Goal: Task Accomplishment & Management: Use online tool/utility

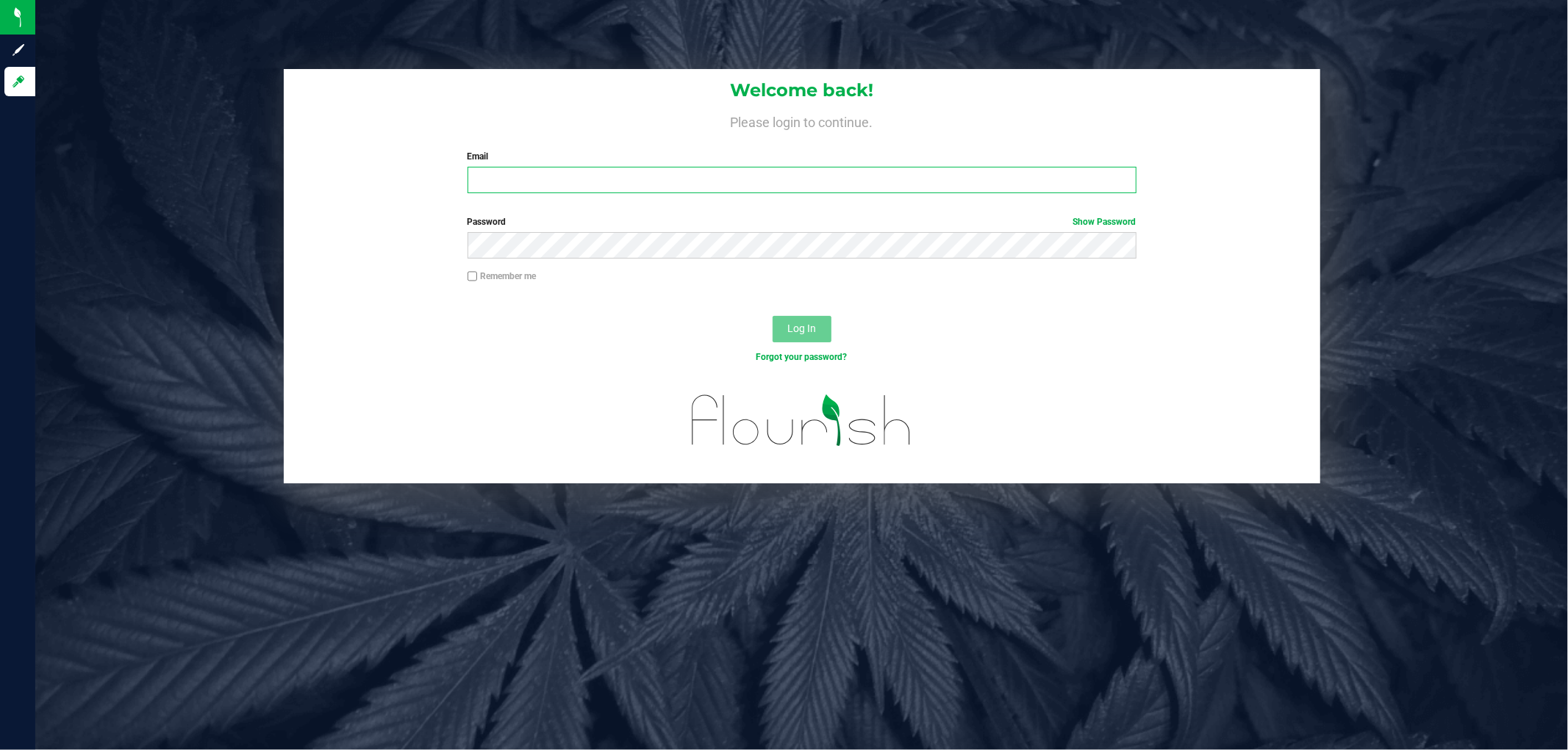
click at [600, 179] on input "Email" at bounding box center [802, 181] width 669 height 27
click at [772, 316] on button "Log In" at bounding box center [801, 329] width 59 height 27
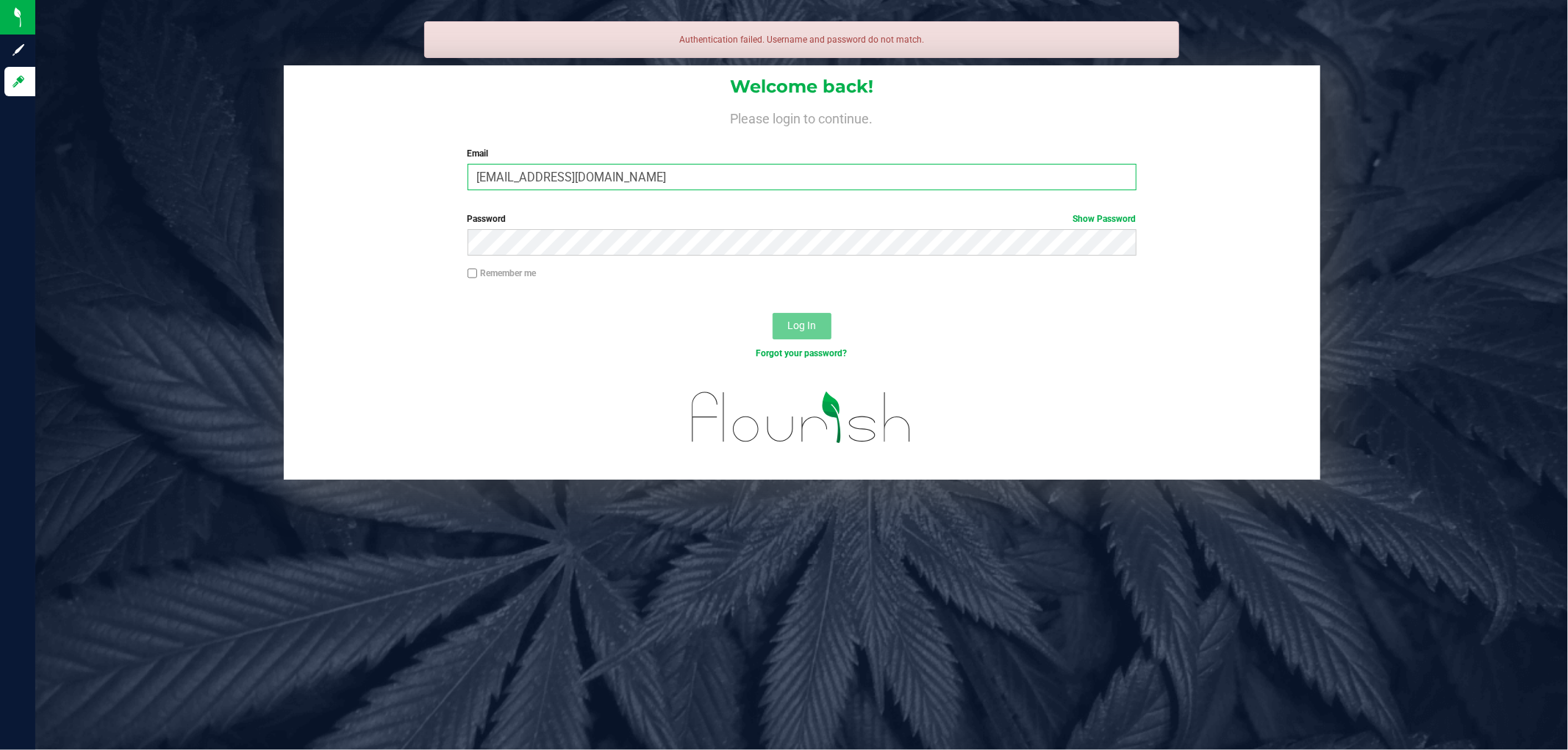
drag, startPoint x: 494, startPoint y: 178, endPoint x: 547, endPoint y: 197, distance: 56.3
click at [495, 178] on input "samtosky@liveparallel.com" at bounding box center [802, 178] width 669 height 27
type input "[EMAIL_ADDRESS][DOMAIN_NAME]"
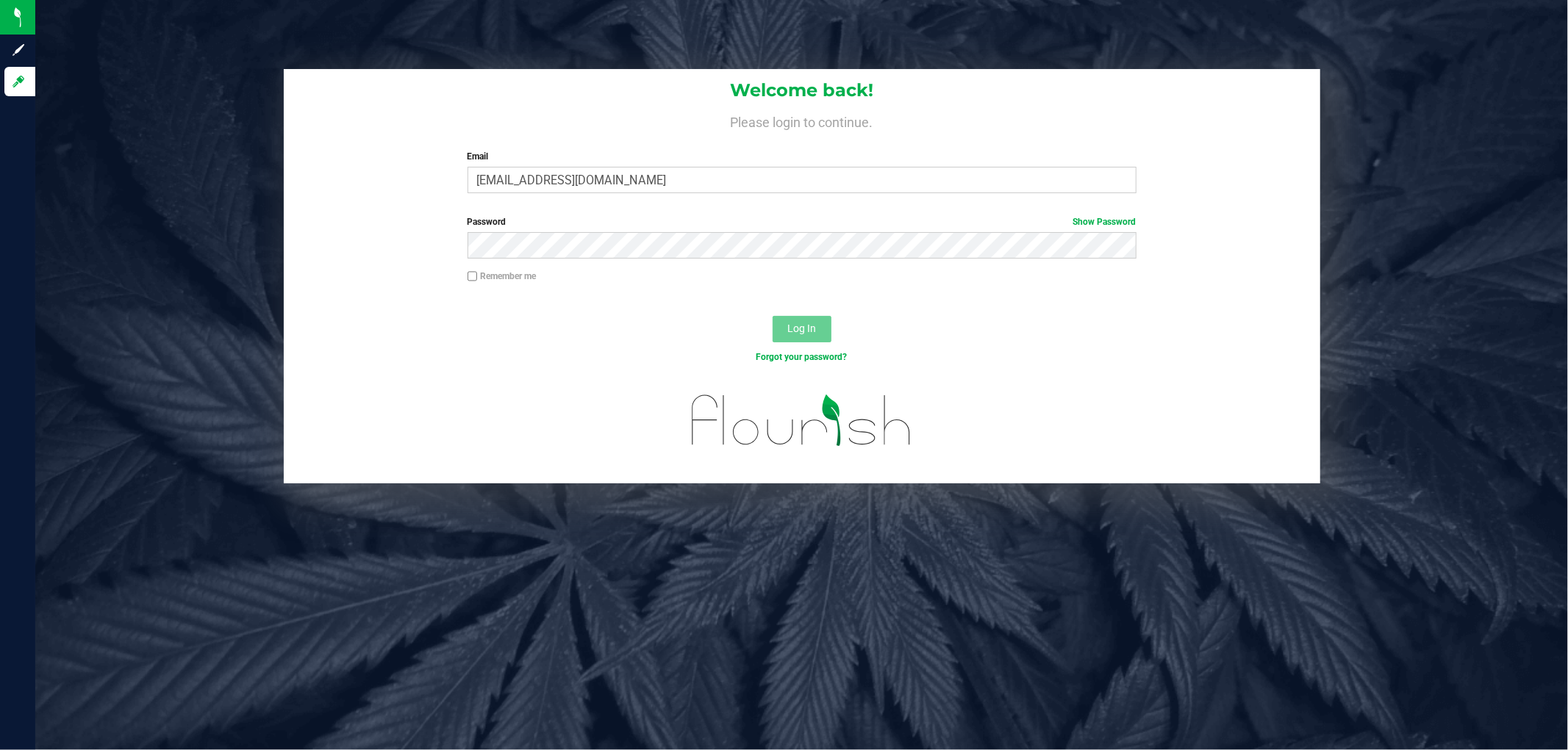
drag, startPoint x: 594, startPoint y: 261, endPoint x: 586, endPoint y: 259, distance: 8.2
click at [592, 263] on div "Password Show Password" at bounding box center [801, 242] width 1037 height 55
click at [772, 316] on button "Log In" at bounding box center [801, 329] width 59 height 27
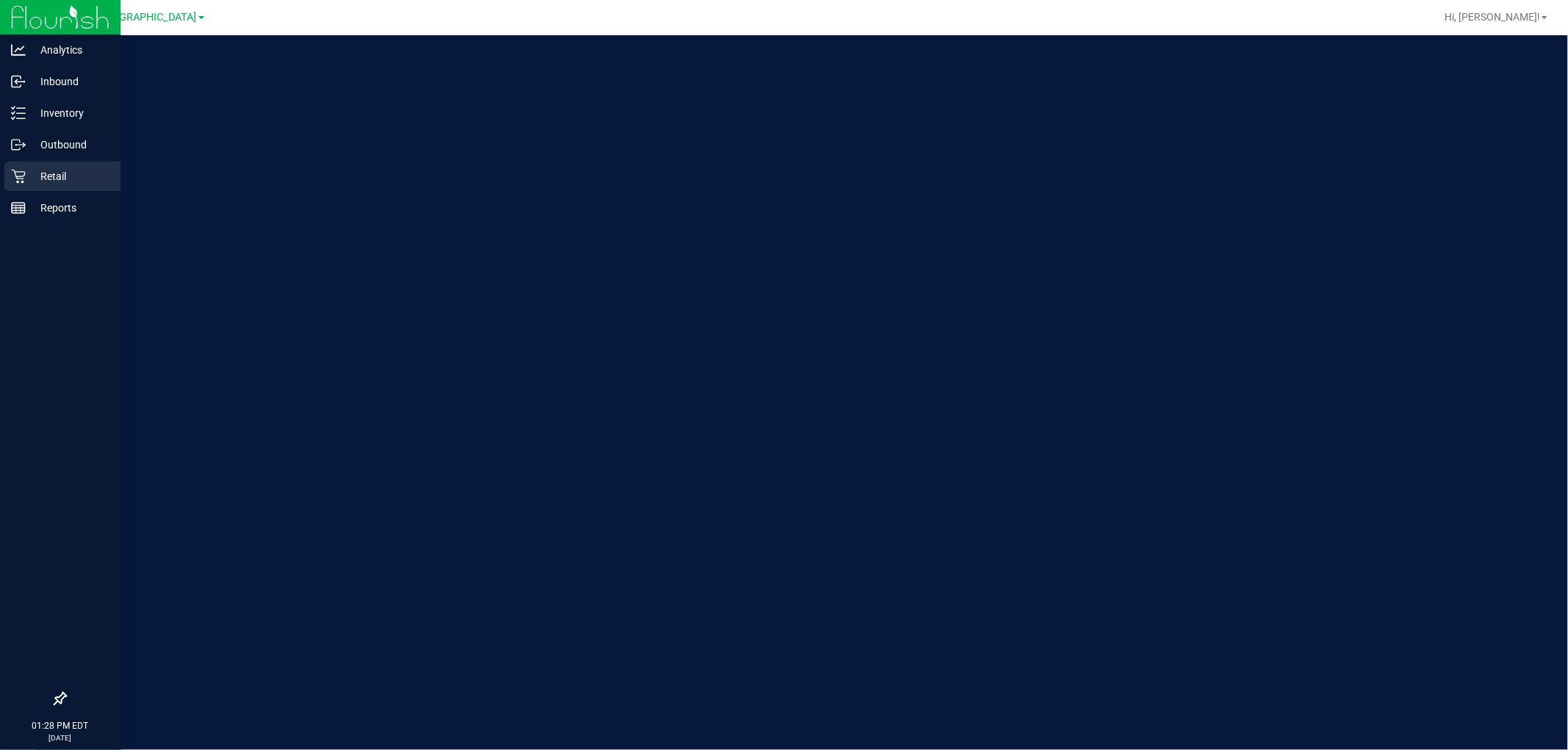
click at [38, 179] on p "Retail" at bounding box center [70, 176] width 88 height 17
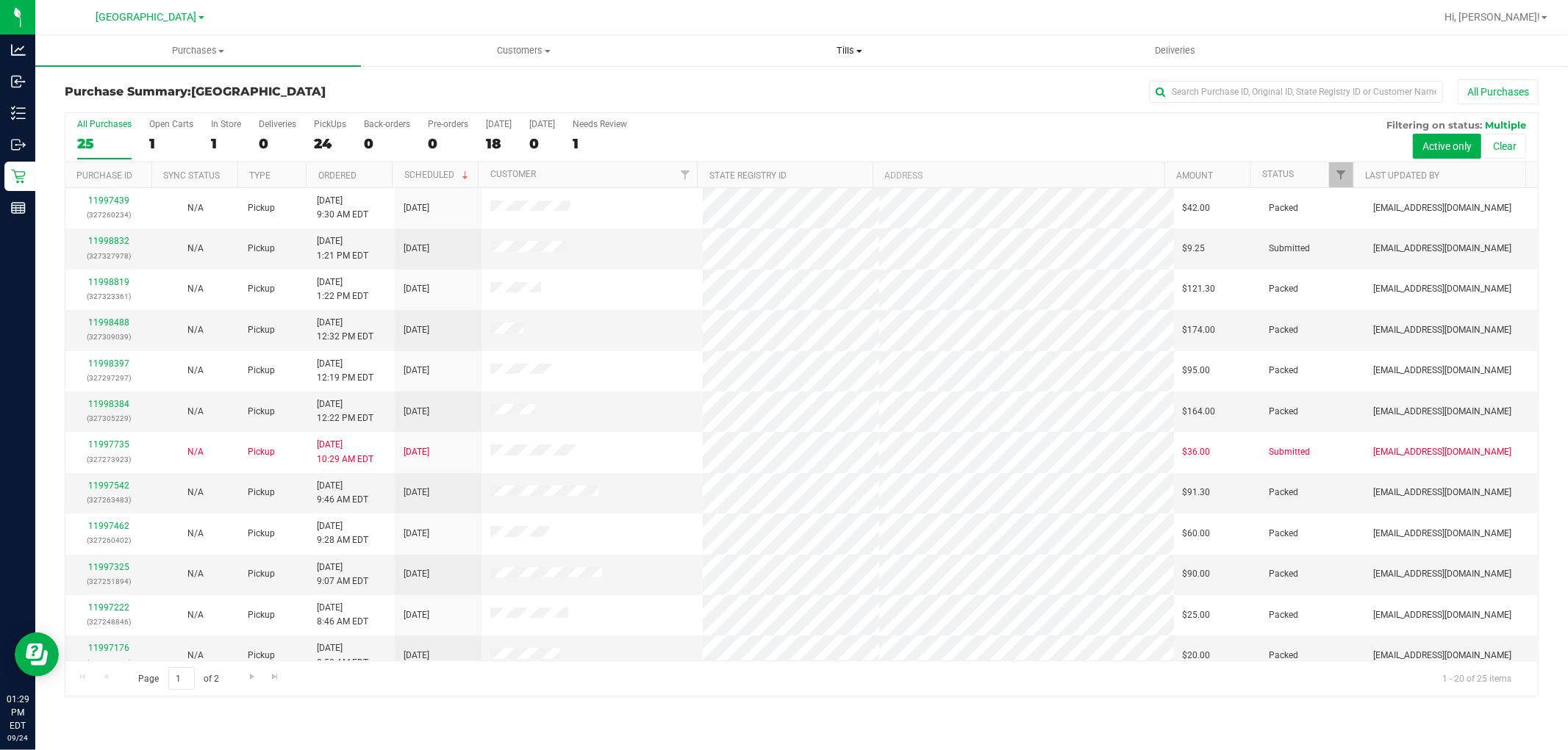
click at [849, 59] on uib-tab-heading "Tills Manage tills Reconcile e-payments" at bounding box center [848, 50] width 324 height 30
click at [827, 85] on li "Manage tills" at bounding box center [849, 88] width 326 height 17
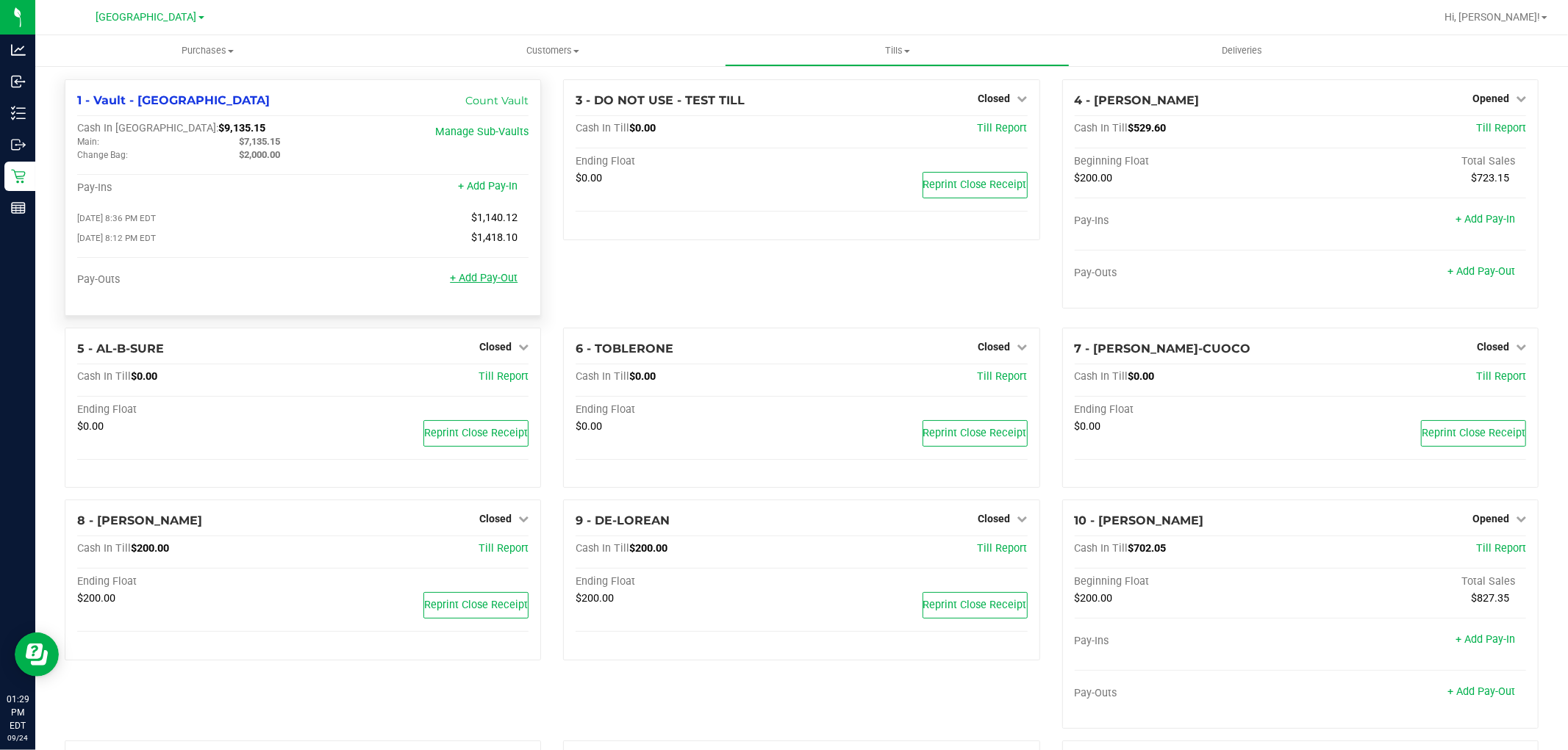
click at [498, 281] on link "+ Add Pay-Out" at bounding box center [483, 278] width 67 height 12
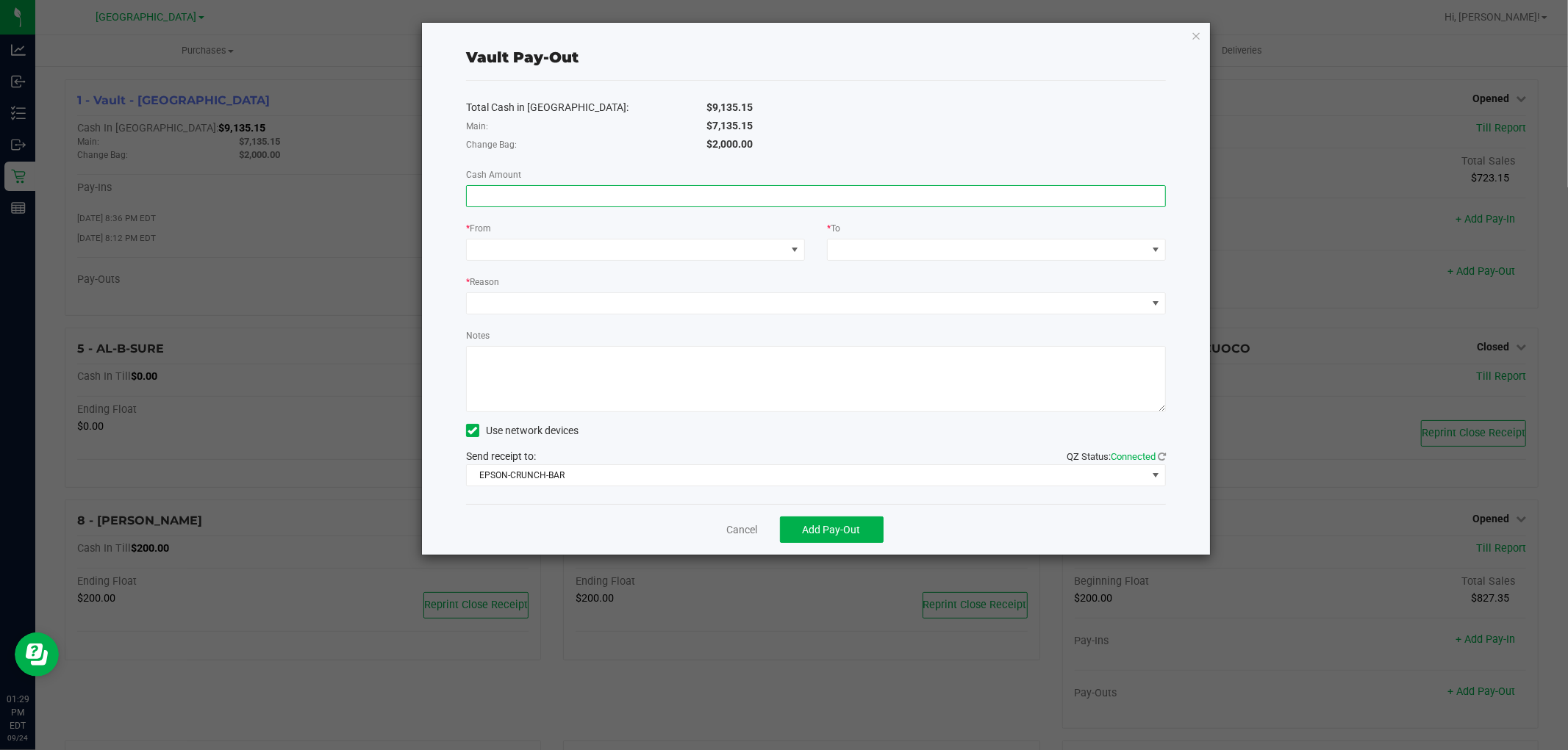
click at [598, 201] on input at bounding box center [816, 196] width 698 height 20
type input "$7,135.15"
click at [556, 245] on span at bounding box center [626, 249] width 319 height 20
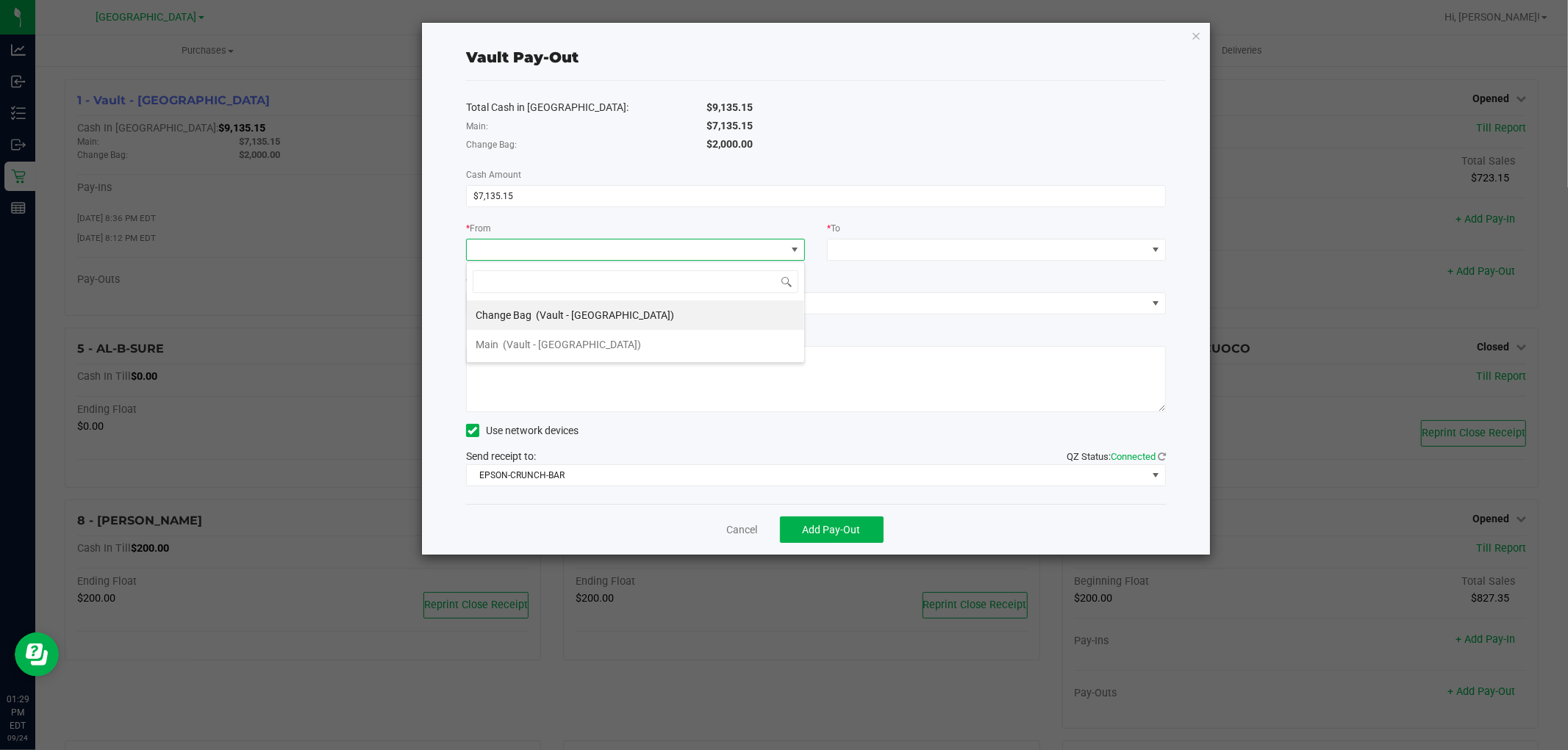
scroll to position [22, 339]
click at [552, 335] on div "Main (Vault - [GEOGRAPHIC_DATA])" at bounding box center [558, 345] width 165 height 27
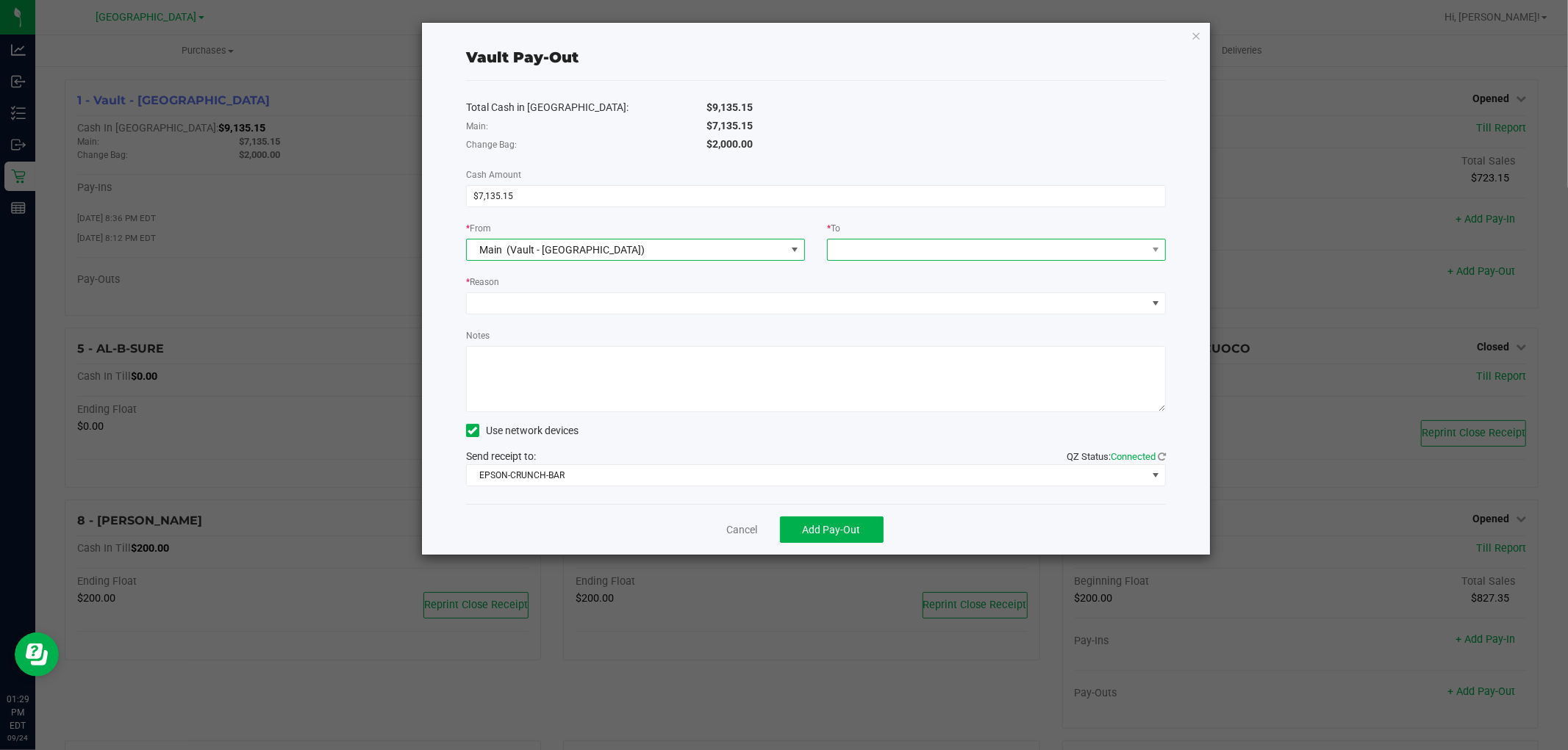
click at [843, 257] on div at bounding box center [839, 250] width 10 height 27
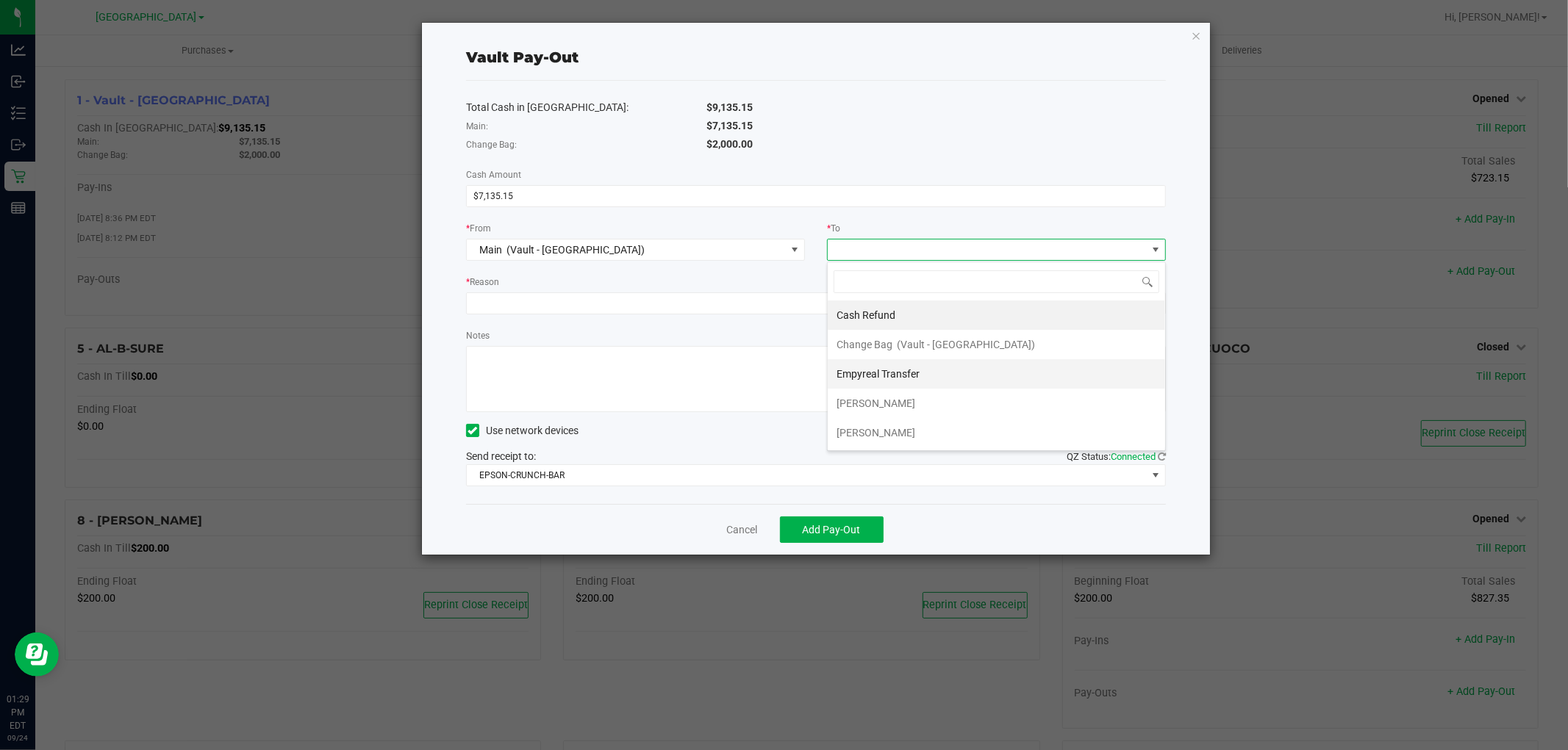
click at [919, 373] on span "Empyreal Transfer" at bounding box center [878, 374] width 83 height 12
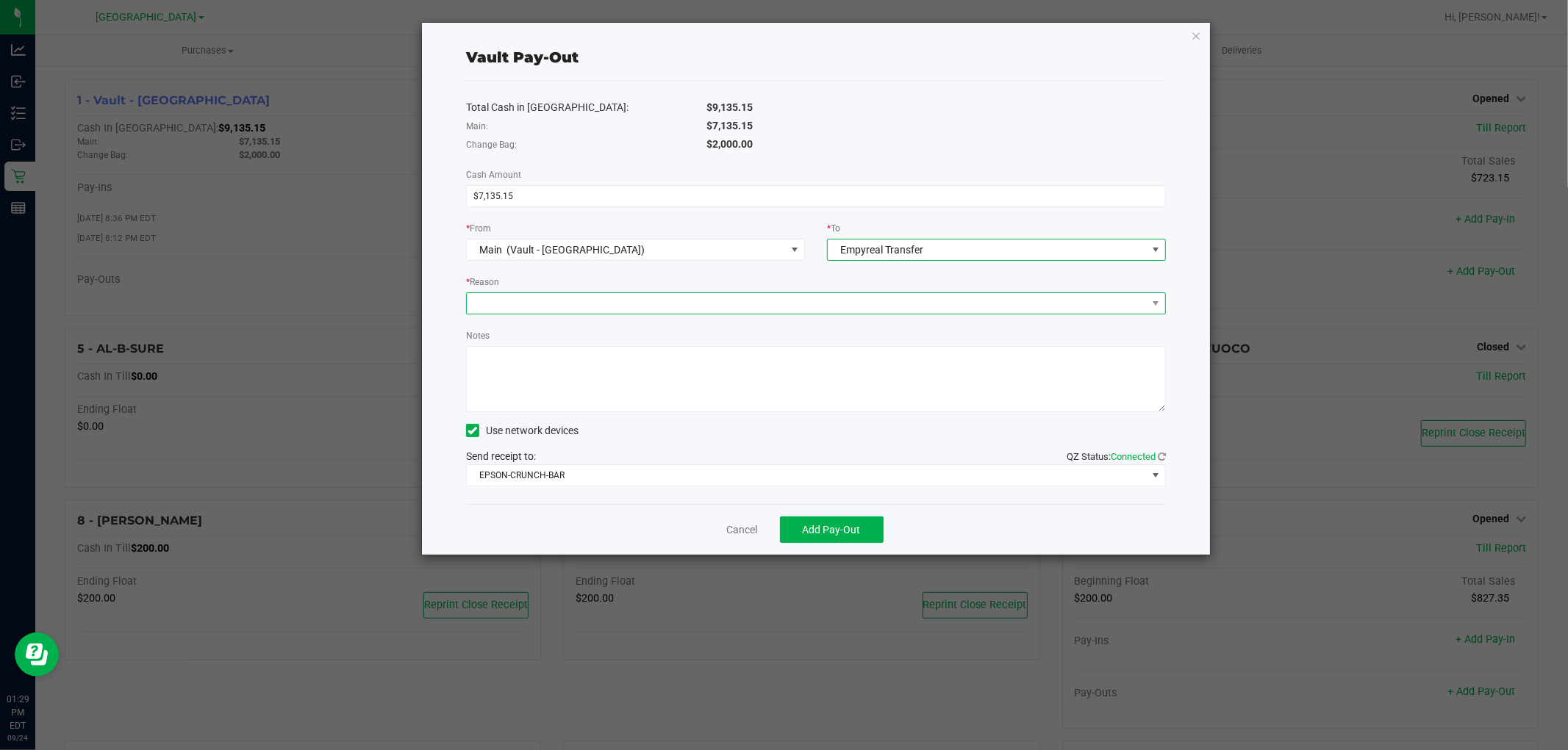
click at [818, 310] on span at bounding box center [807, 302] width 680 height 20
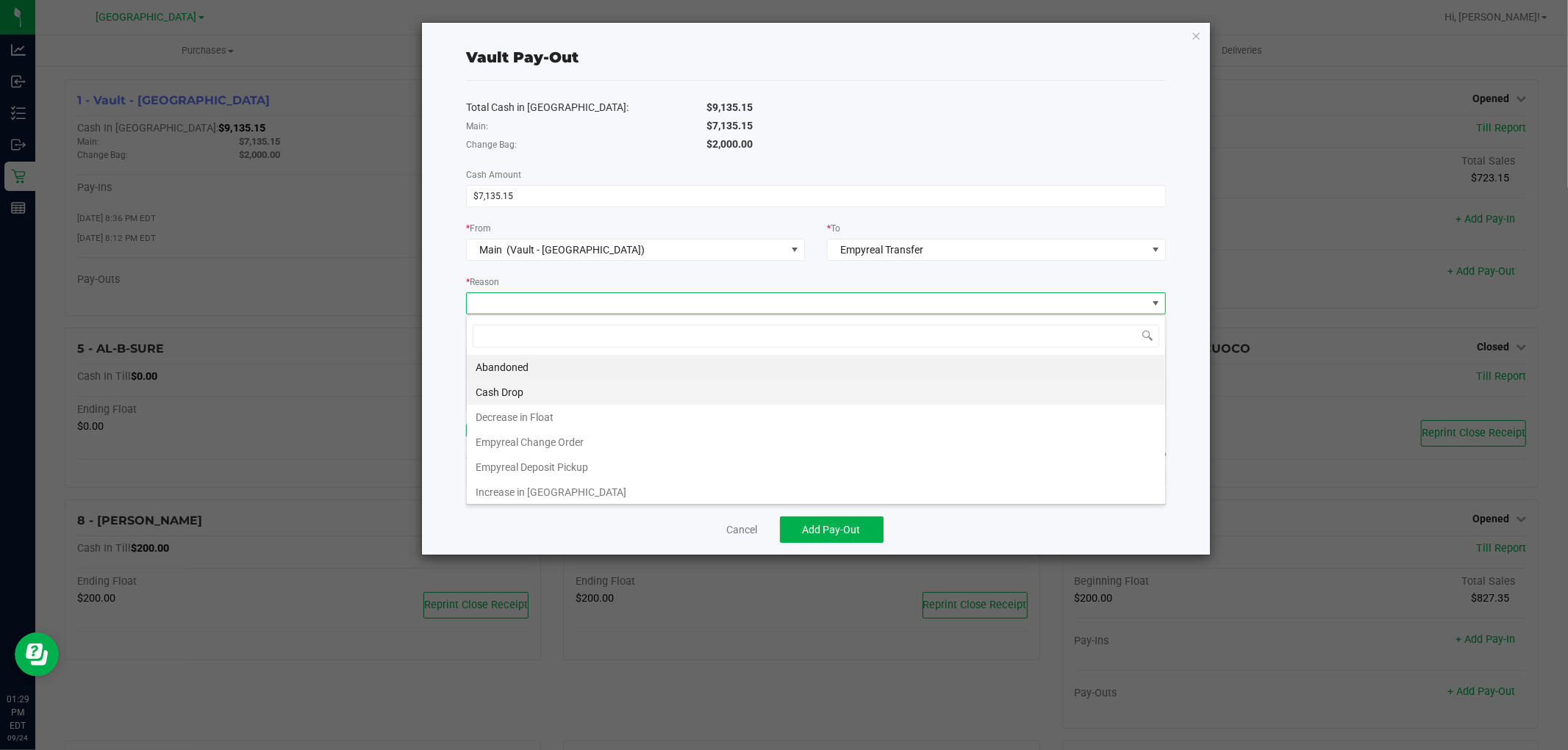
scroll to position [22, 700]
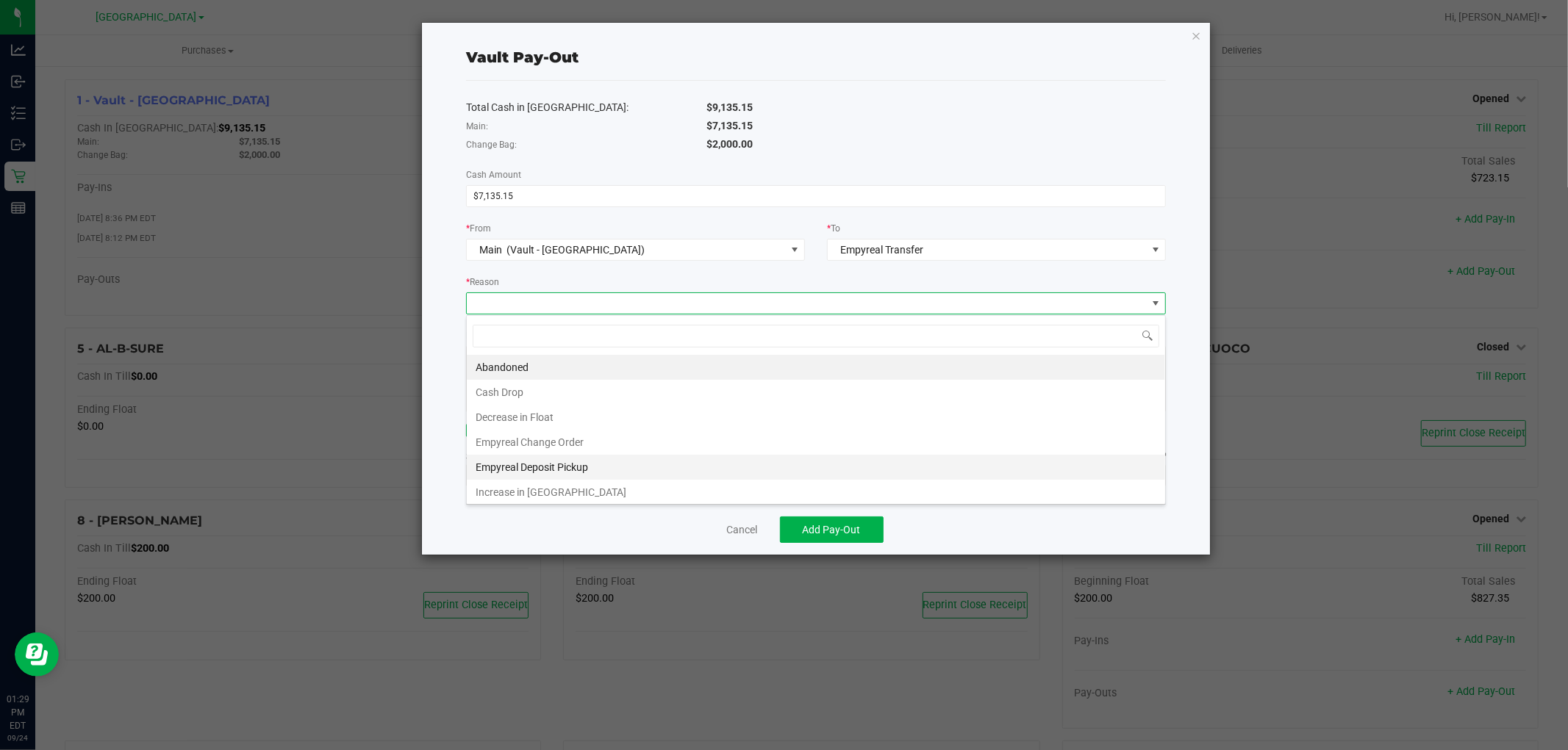
click at [614, 461] on li "Empyreal Deposit Pickup" at bounding box center [816, 468] width 698 height 25
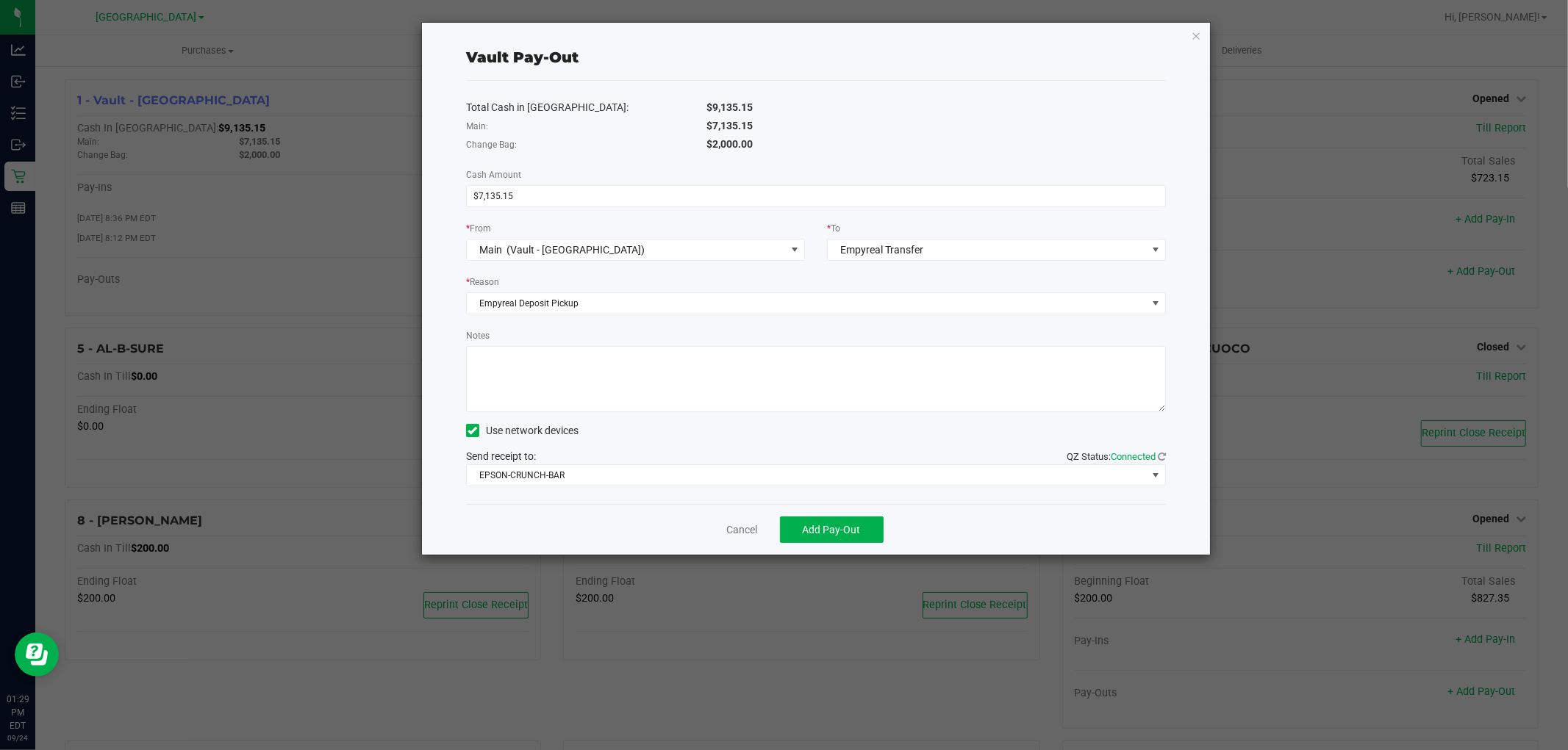
click at [585, 396] on textarea "Notes" at bounding box center [816, 378] width 700 height 66
click at [594, 484] on span "EPSON-CRUNCH-BAR" at bounding box center [807, 474] width 680 height 20
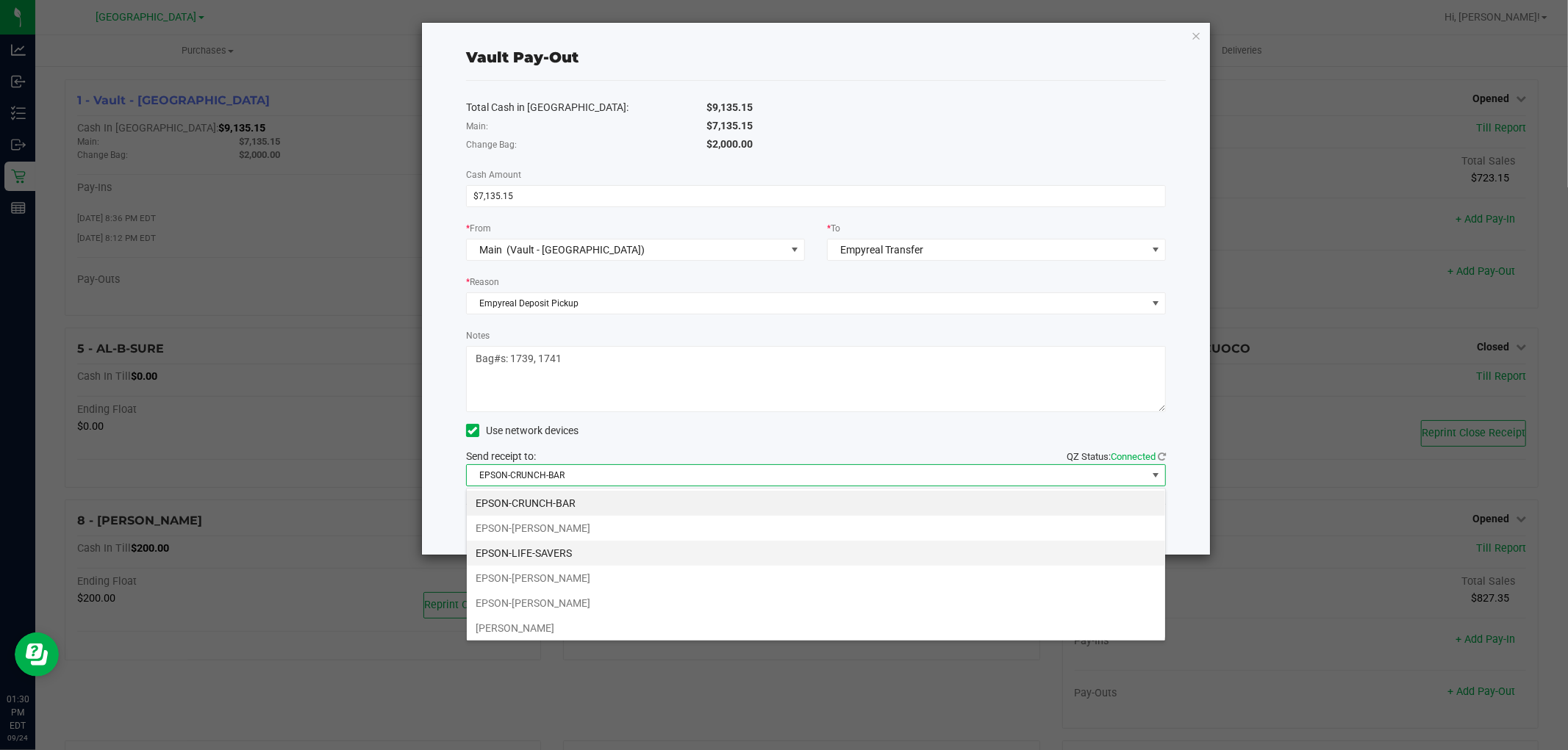
click at [594, 552] on li "EPSON-LIFE-SAVERS" at bounding box center [816, 553] width 698 height 25
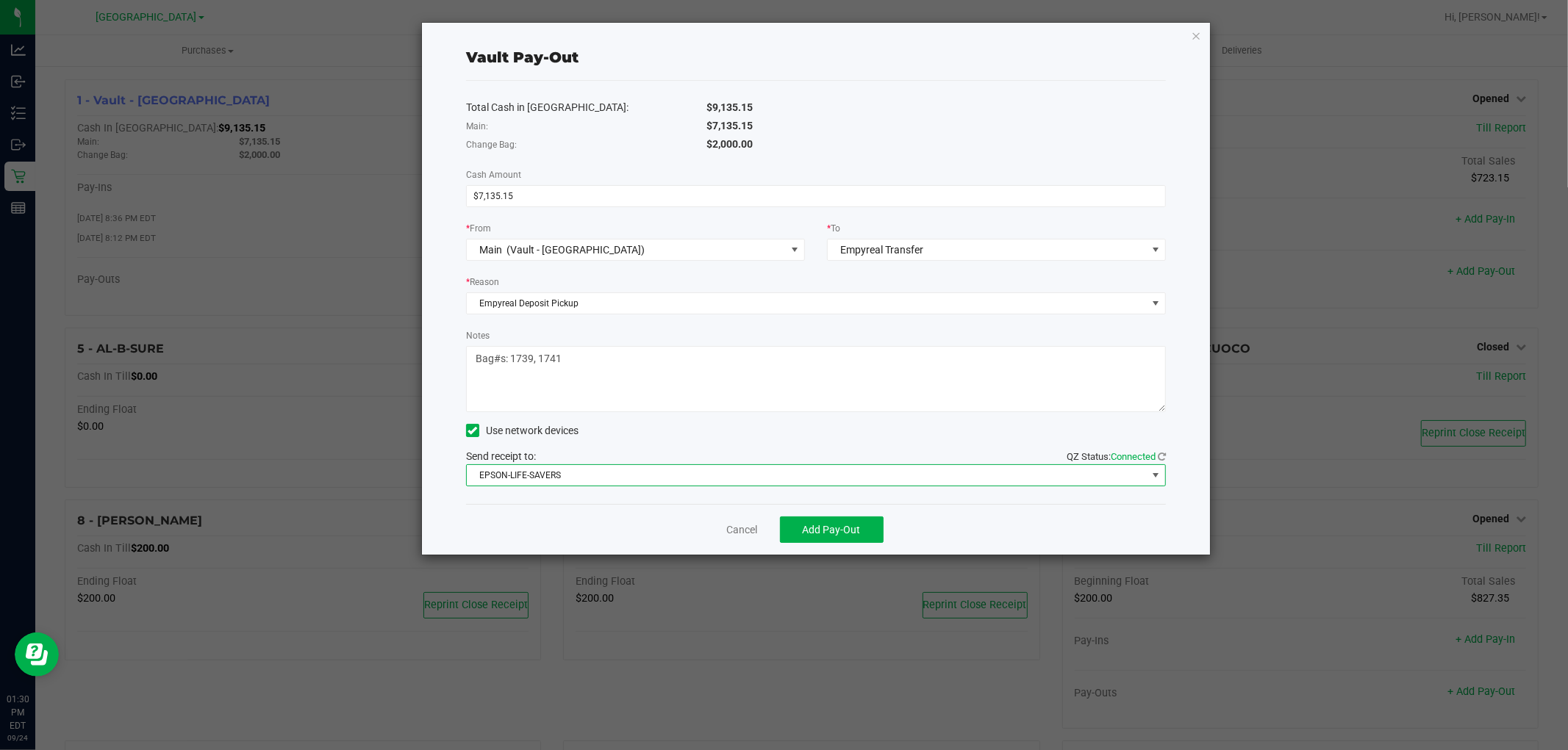
click at [602, 385] on textarea "Notes" at bounding box center [816, 378] width 700 height 66
type textarea "Bag#s: 1739, 1741 $7135.15 - SM"
click at [844, 538] on button "Add Pay-Out" at bounding box center [832, 530] width 104 height 27
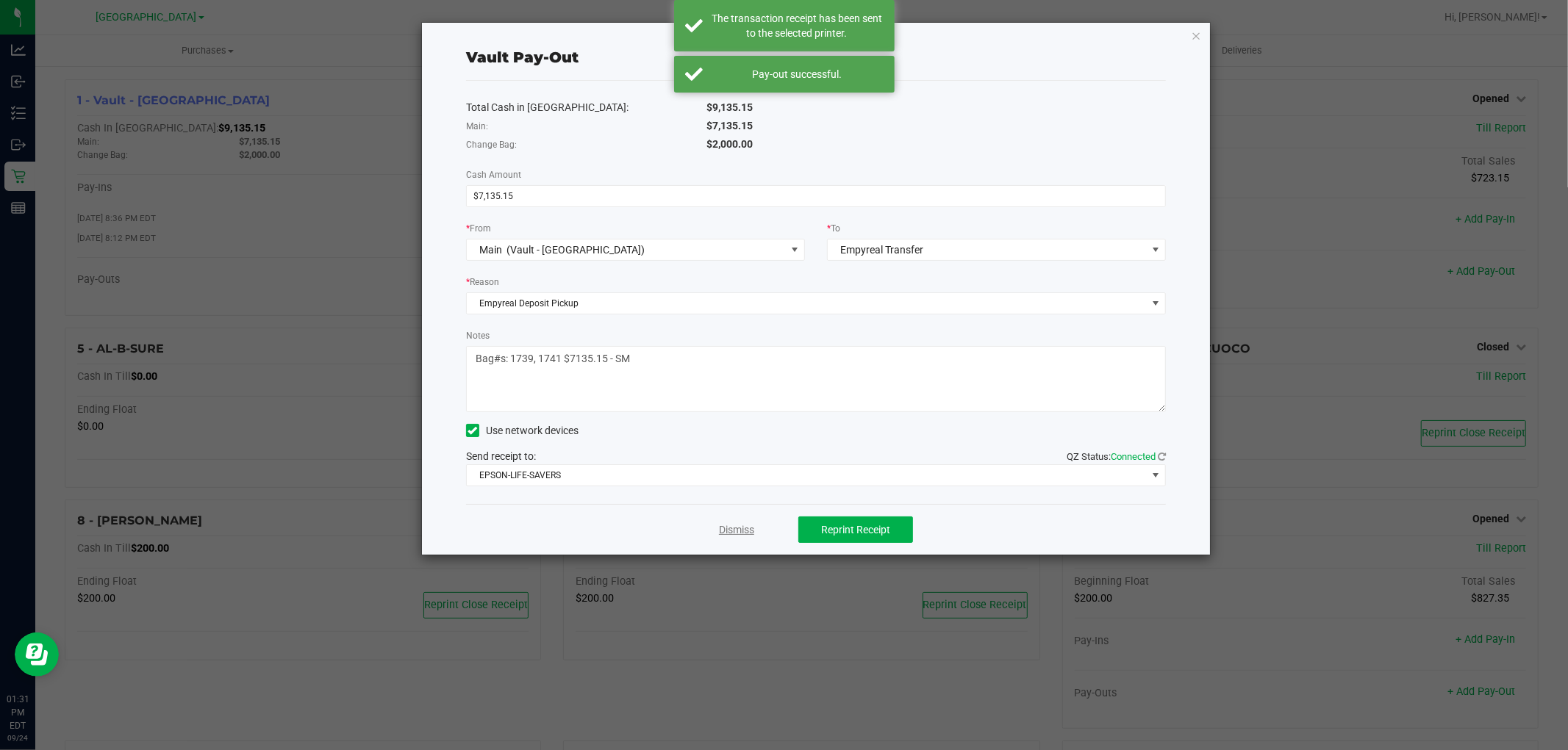
click at [722, 533] on link "Dismiss" at bounding box center [736, 530] width 36 height 15
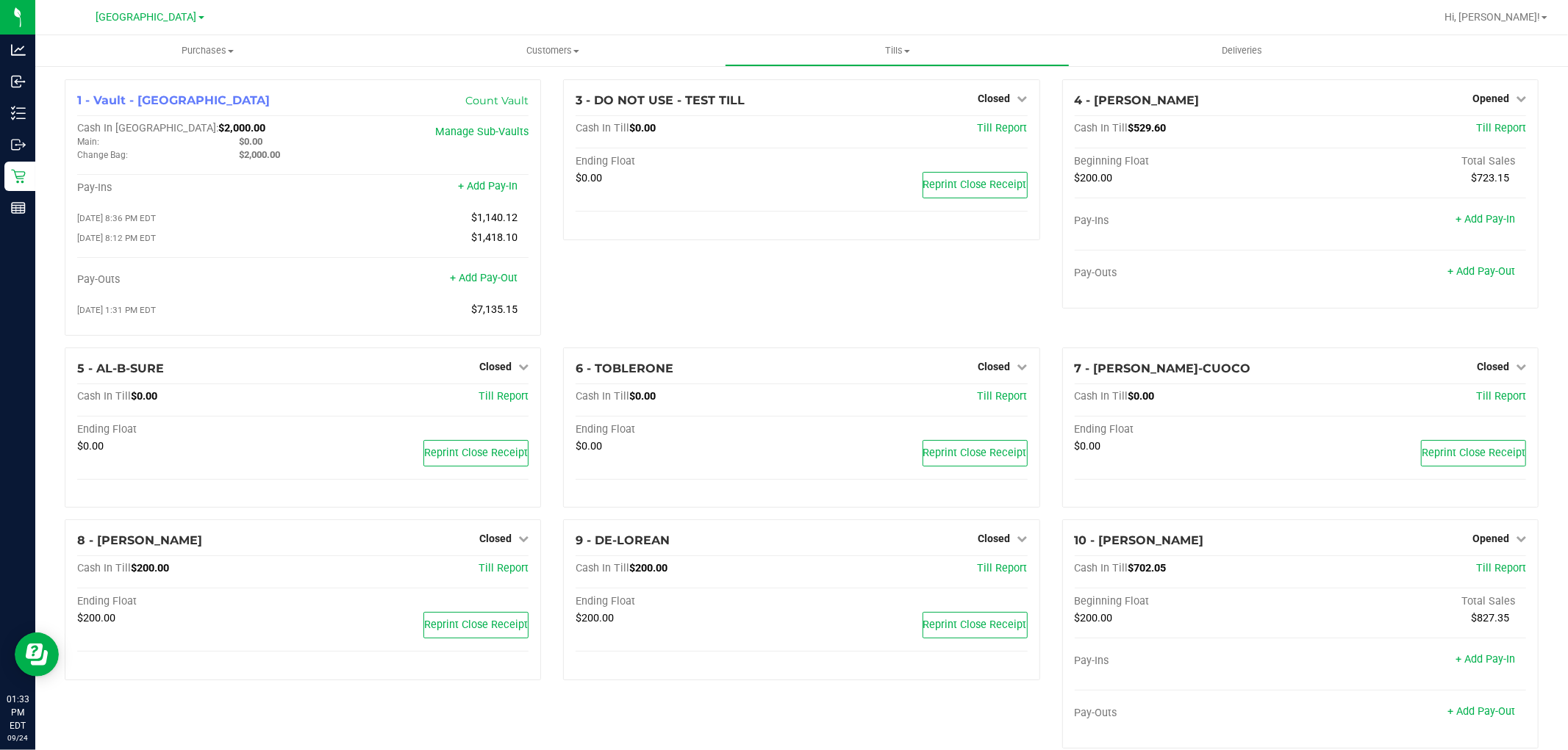
click at [586, 714] on div "9 - DE-LOREAN Closed Open Till Cash In Till $200.00 Till Report Ending Float $2…" at bounding box center [801, 640] width 499 height 241
